Goal: Transaction & Acquisition: Purchase product/service

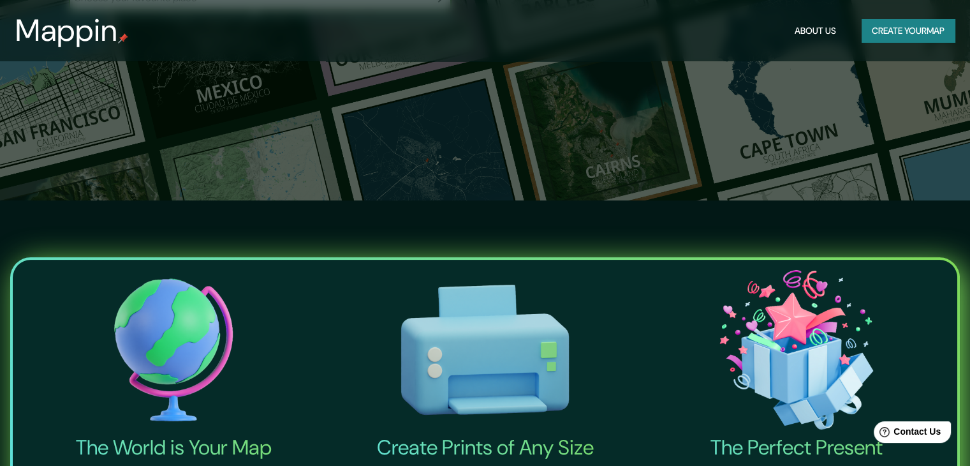
scroll to position [255, 0]
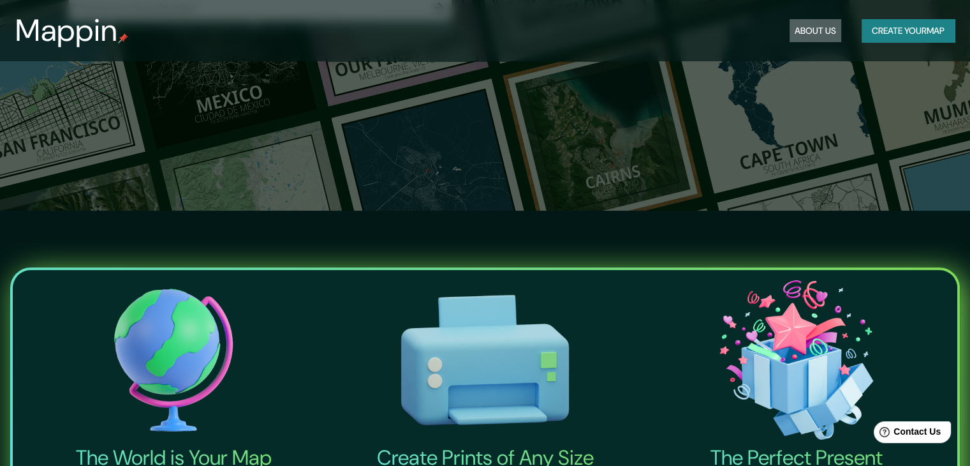
click at [822, 36] on button "About Us" at bounding box center [816, 31] width 52 height 24
click at [862, 31] on button "Create your map" at bounding box center [908, 31] width 93 height 24
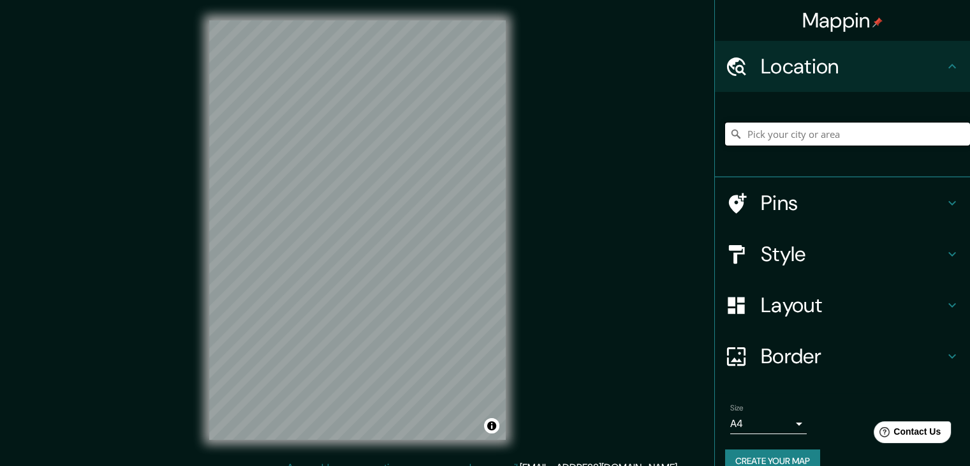
click at [781, 133] on input "Pick your city or area" at bounding box center [847, 133] width 245 height 23
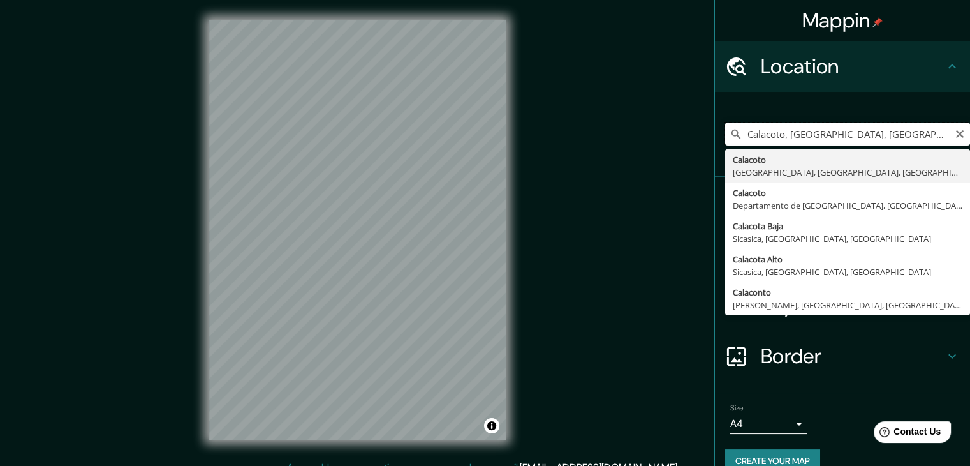
click at [807, 131] on input "Calacoto, [GEOGRAPHIC_DATA], [GEOGRAPHIC_DATA], [GEOGRAPHIC_DATA]" at bounding box center [847, 133] width 245 height 23
drag, startPoint x: 807, startPoint y: 131, endPoint x: 781, endPoint y: 136, distance: 26.6
click at [781, 136] on input "Calacoto, [GEOGRAPHIC_DATA], [GEOGRAPHIC_DATA], [GEOGRAPHIC_DATA]" at bounding box center [847, 133] width 245 height 23
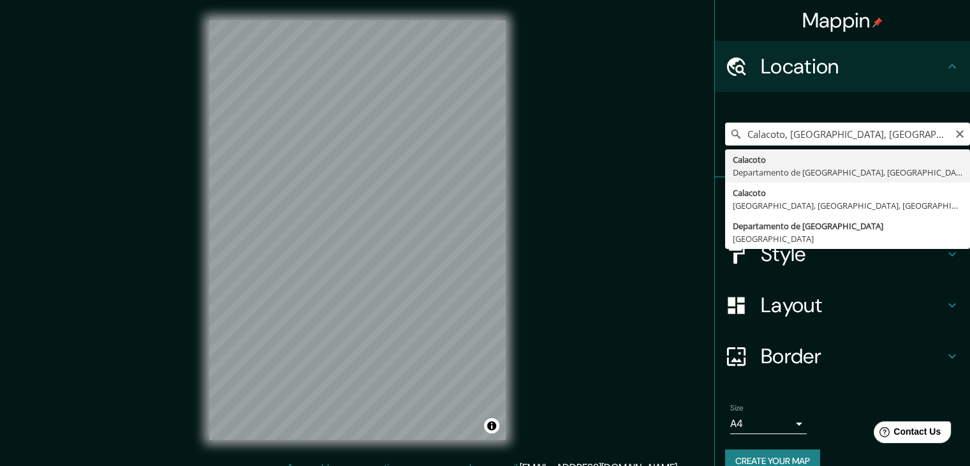
type input "Calacoto, [GEOGRAPHIC_DATA], [GEOGRAPHIC_DATA]"
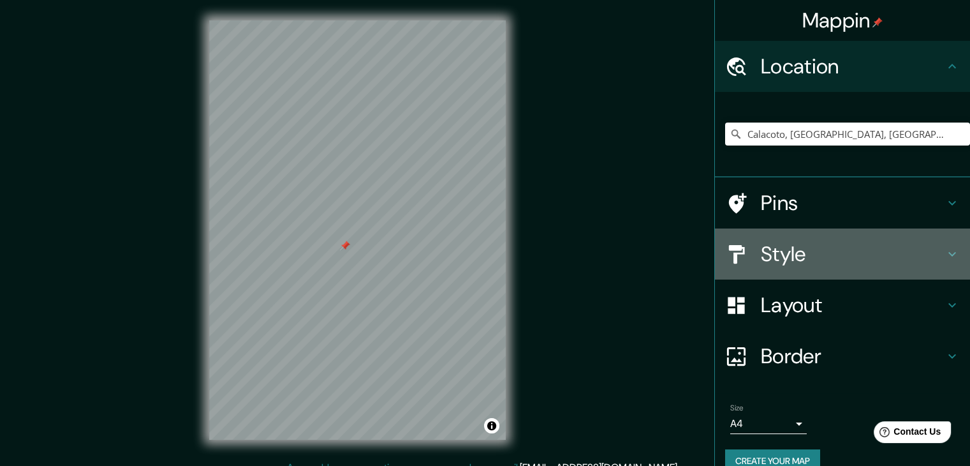
click at [786, 256] on h4 "Style" at bounding box center [853, 254] width 184 height 26
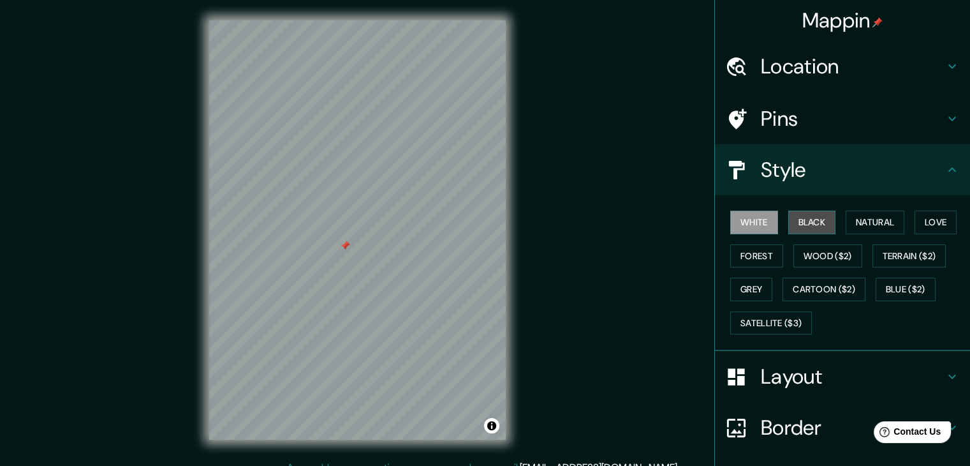
click at [795, 213] on button "Black" at bounding box center [812, 222] width 48 height 24
click at [797, 217] on button "Black" at bounding box center [812, 222] width 48 height 24
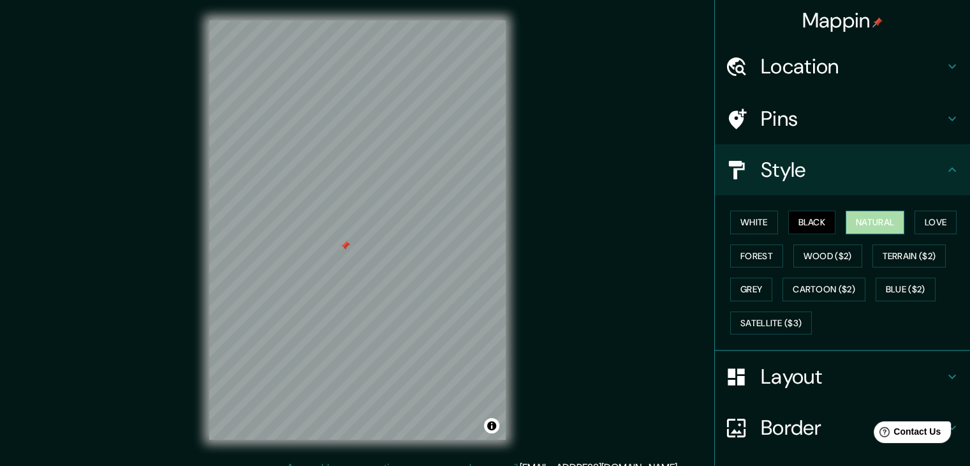
click at [846, 219] on button "Natural" at bounding box center [875, 222] width 59 height 24
click at [915, 226] on button "Love" at bounding box center [936, 222] width 42 height 24
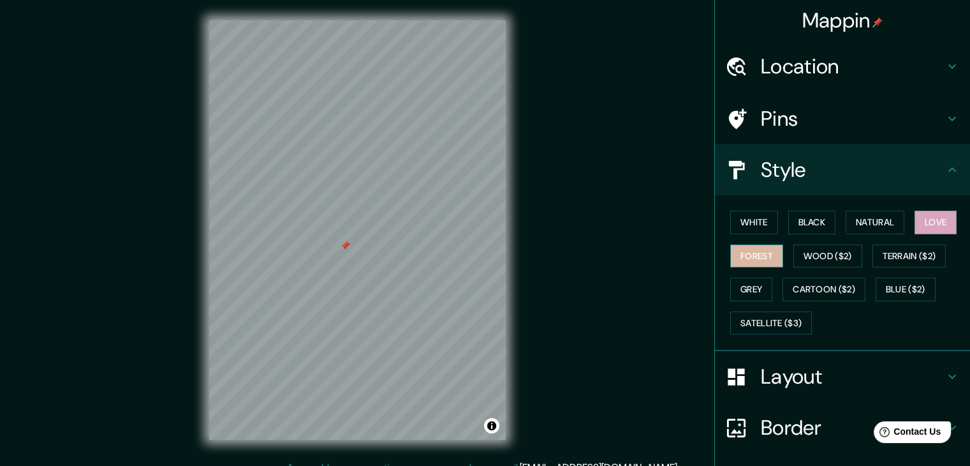
click at [740, 251] on button "Forest" at bounding box center [756, 256] width 53 height 24
click at [819, 249] on button "Wood ($2)" at bounding box center [827, 256] width 69 height 24
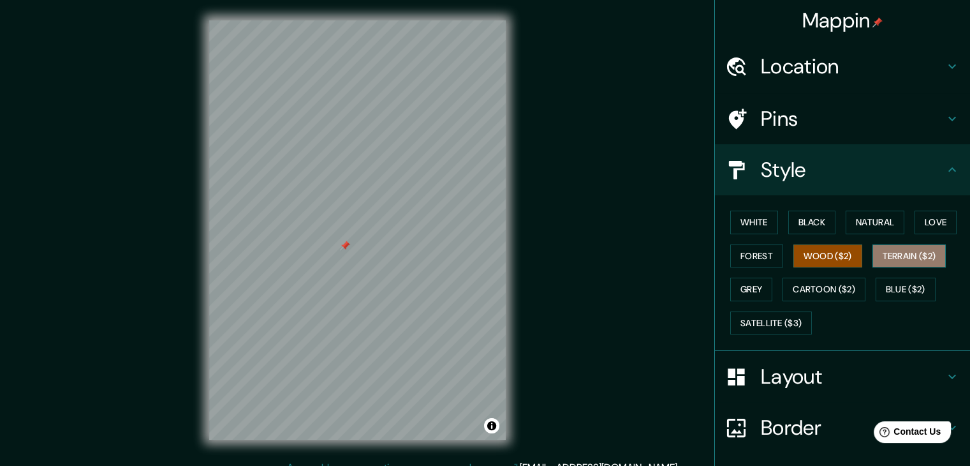
click at [873, 254] on button "Terrain ($2)" at bounding box center [910, 256] width 74 height 24
click at [751, 291] on button "Grey" at bounding box center [751, 289] width 42 height 24
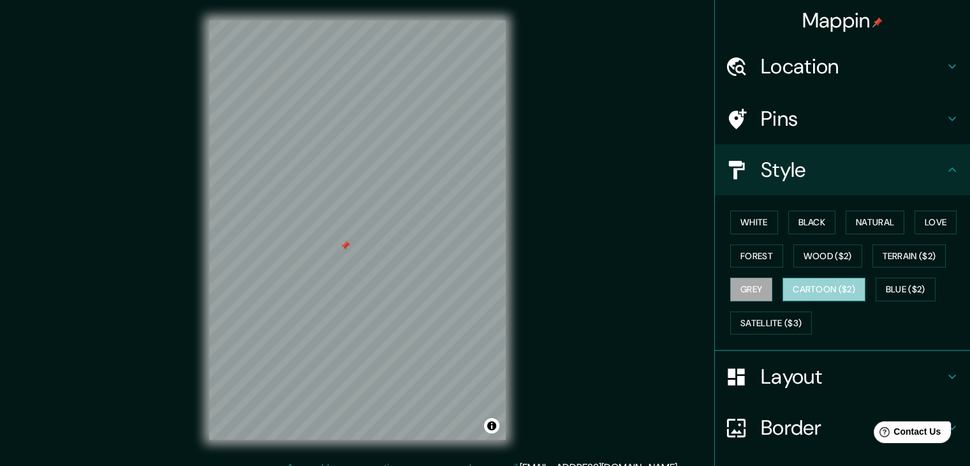
click at [828, 289] on button "Cartoon ($2)" at bounding box center [824, 289] width 83 height 24
click at [890, 286] on button "Blue ($2)" at bounding box center [906, 289] width 60 height 24
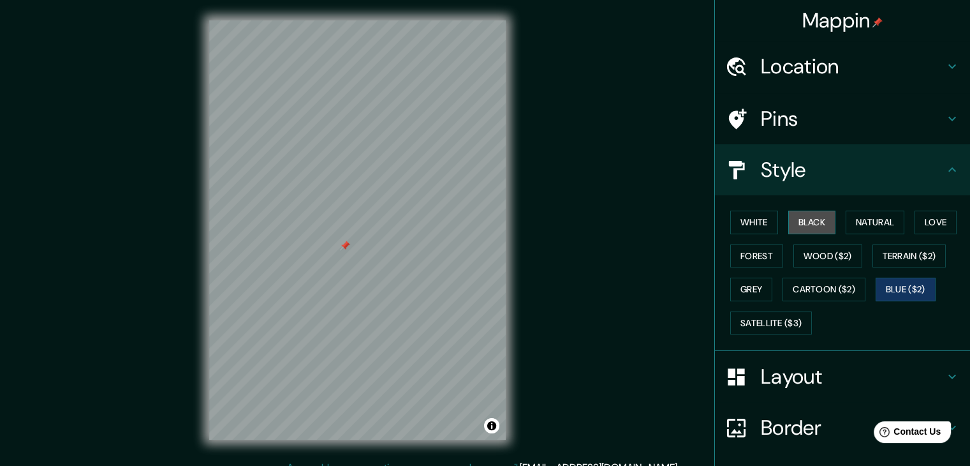
click at [799, 215] on button "Black" at bounding box center [812, 222] width 48 height 24
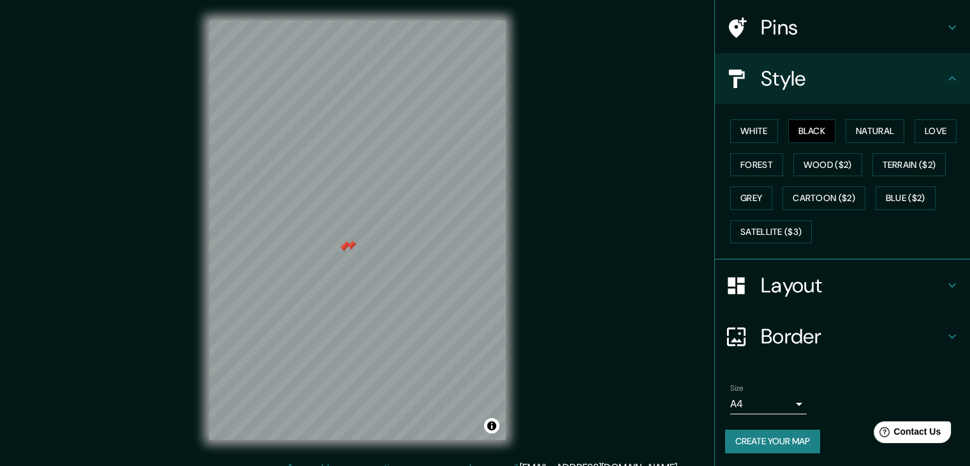
scroll to position [92, 0]
drag, startPoint x: 191, startPoint y: 173, endPoint x: 779, endPoint y: 435, distance: 643.6
click at [779, 435] on button "Create your map" at bounding box center [772, 441] width 95 height 24
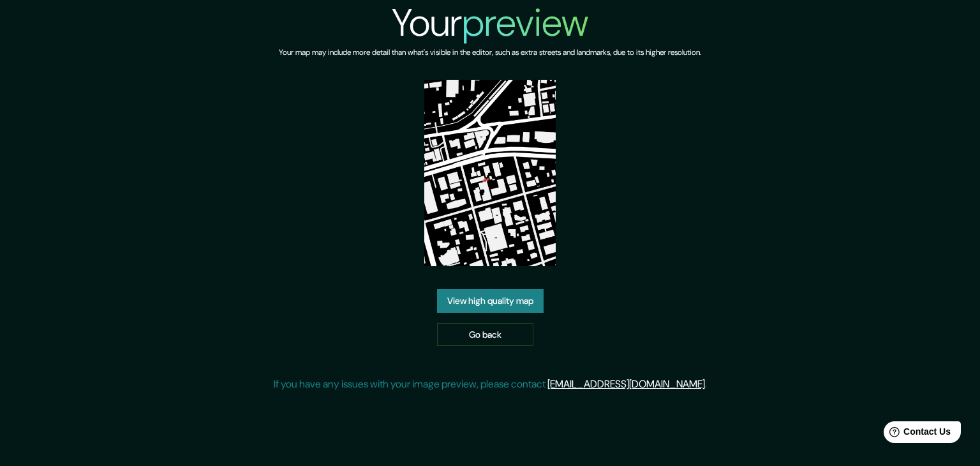
click at [521, 304] on link "View high quality map" at bounding box center [490, 301] width 107 height 24
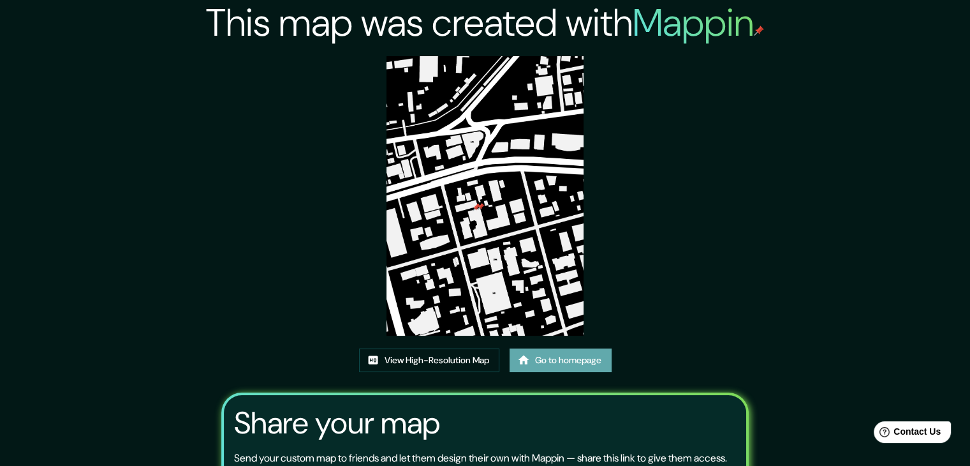
click at [546, 355] on link "Go to homepage" at bounding box center [561, 360] width 102 height 24
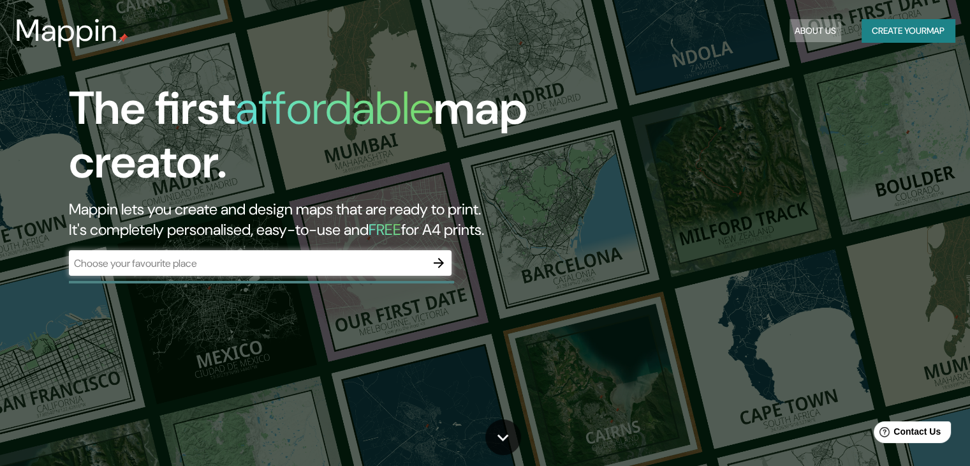
click at [810, 31] on button "About Us" at bounding box center [816, 31] width 52 height 24
